Goal: Task Accomplishment & Management: Manage account settings

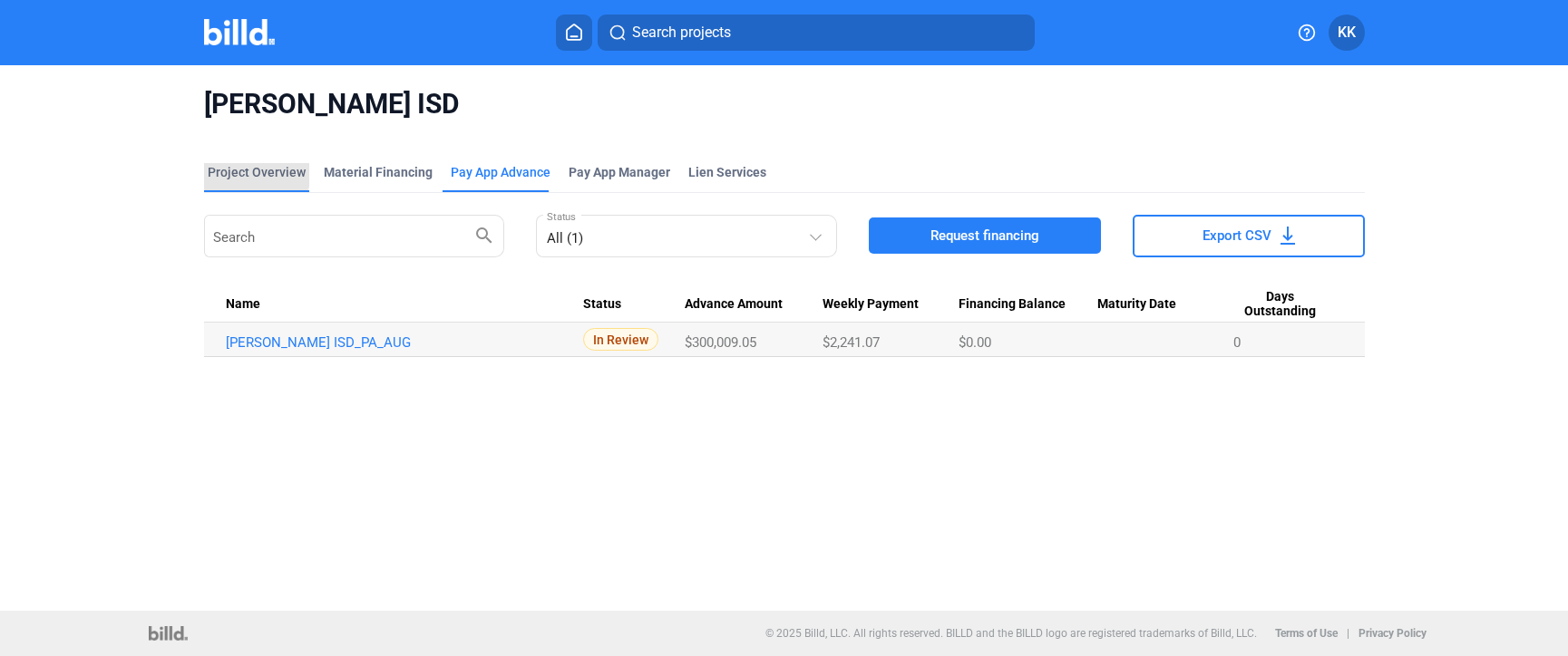
click at [253, 167] on div "Project Overview" at bounding box center [256, 172] width 98 height 18
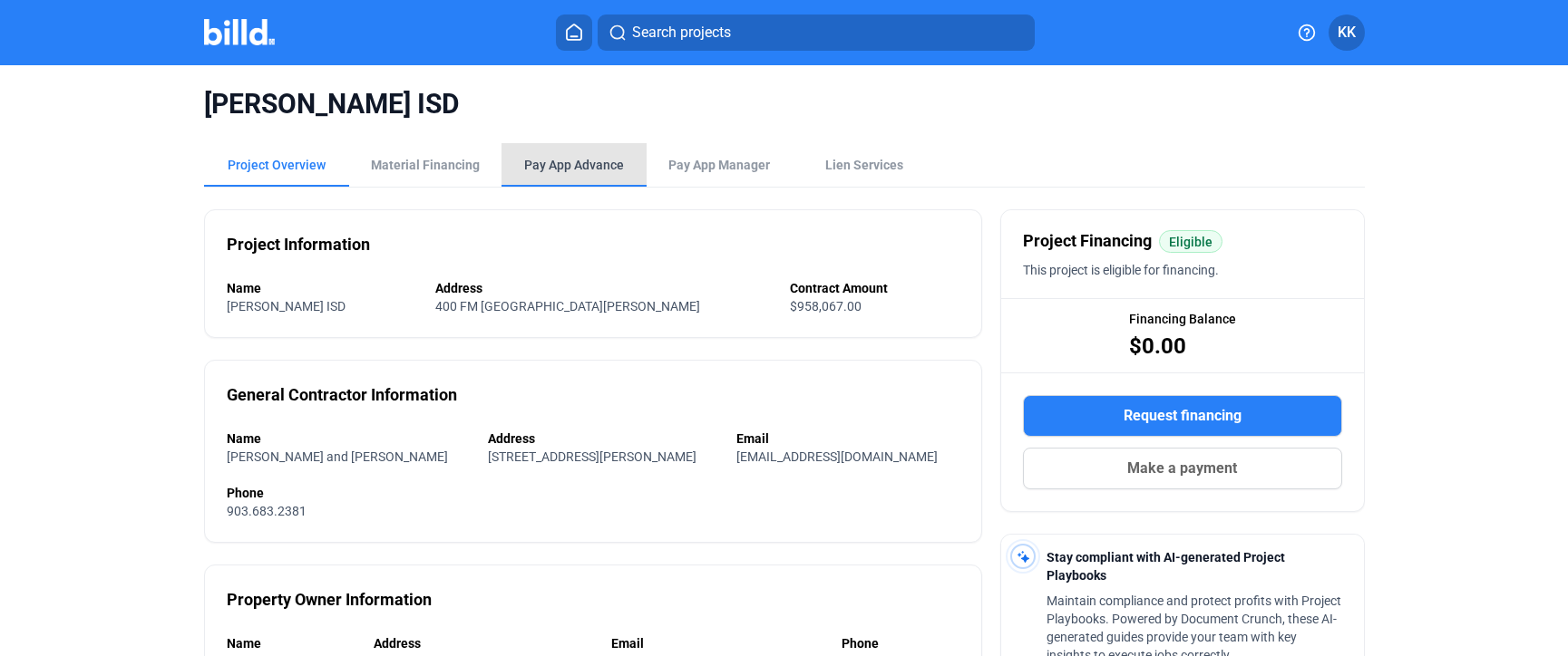
click at [590, 159] on div "Pay App Advance" at bounding box center [574, 165] width 100 height 18
